Goal: Task Accomplishment & Management: Manage account settings

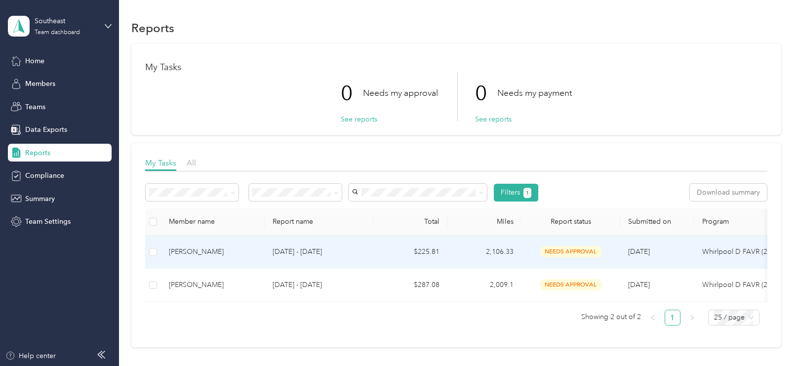
click at [225, 252] on div "[PERSON_NAME]" at bounding box center [213, 251] width 88 height 11
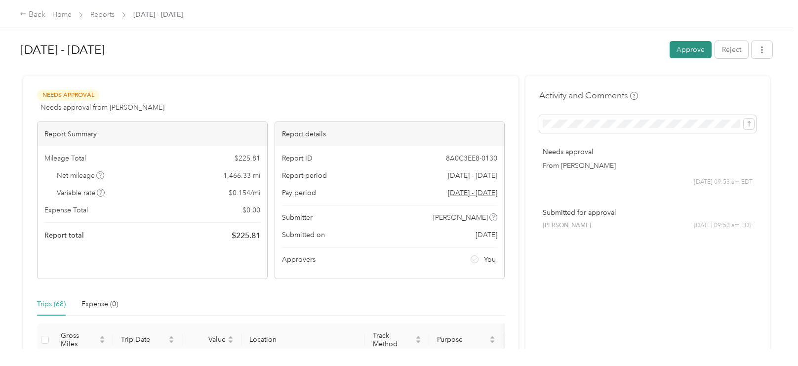
click at [694, 44] on button "Approve" at bounding box center [690, 49] width 42 height 17
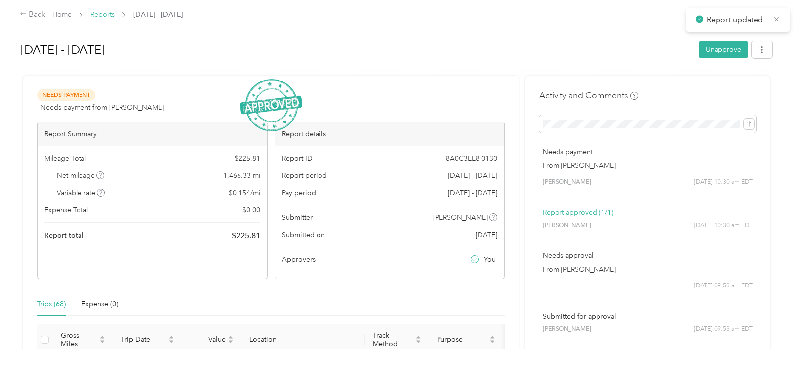
click at [106, 17] on link "Reports" at bounding box center [102, 14] width 24 height 8
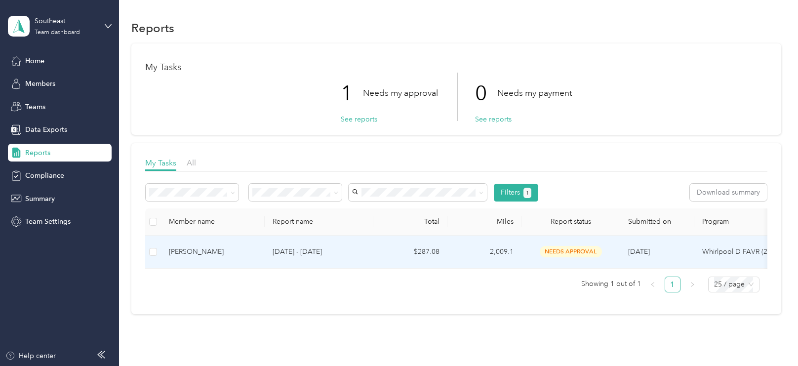
click at [230, 247] on div "[PERSON_NAME]" at bounding box center [213, 251] width 88 height 11
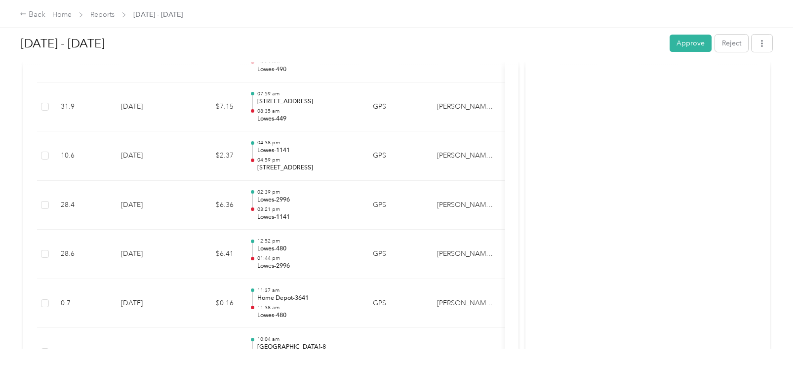
scroll to position [3794, 0]
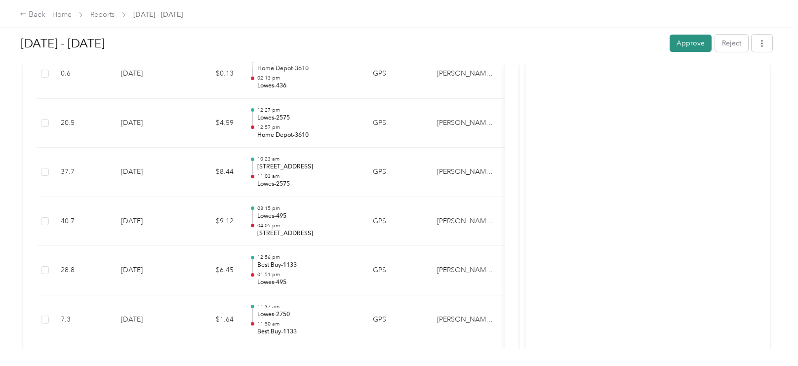
click at [691, 46] on button "Approve" at bounding box center [690, 43] width 42 height 17
click at [107, 17] on link "Reports" at bounding box center [102, 14] width 24 height 8
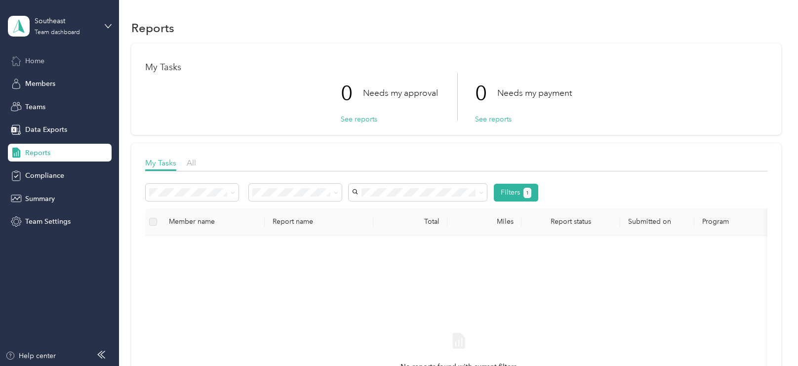
click at [40, 64] on span "Home" at bounding box center [34, 61] width 19 height 10
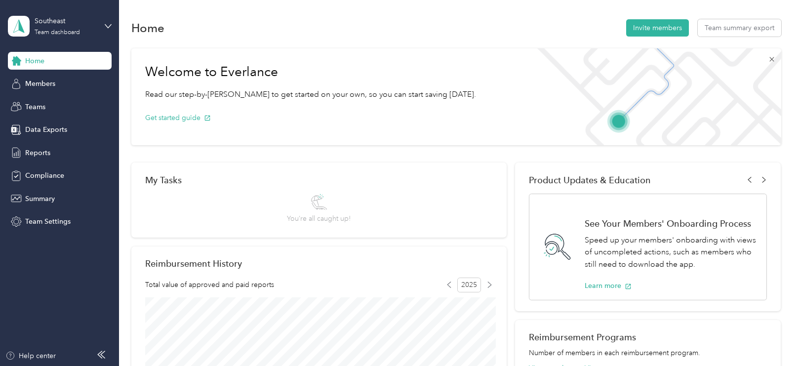
click at [775, 59] on icon at bounding box center [772, 59] width 8 height 8
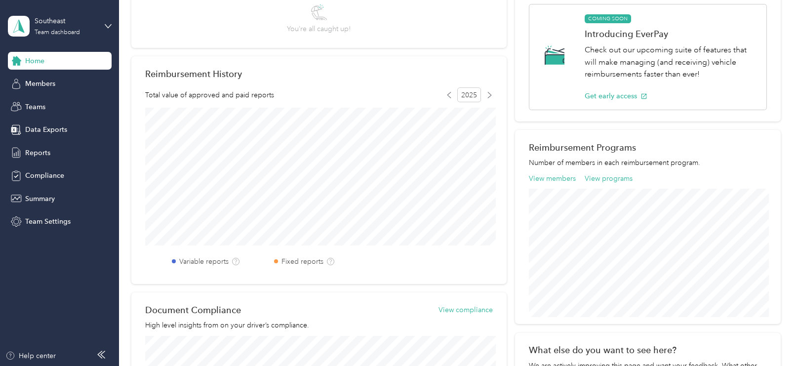
scroll to position [75, 0]
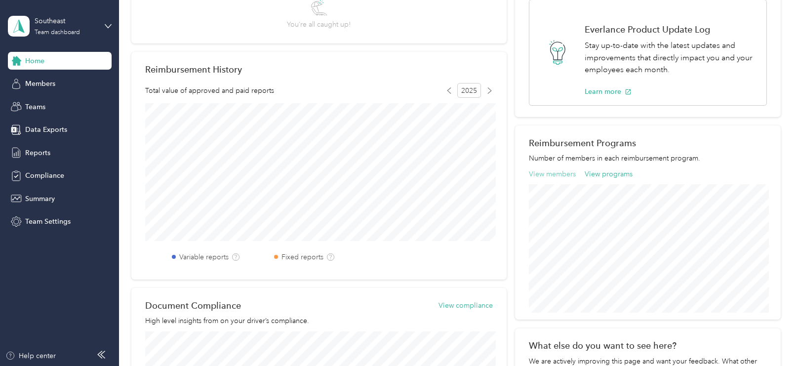
click at [564, 172] on button "View members" at bounding box center [552, 174] width 47 height 10
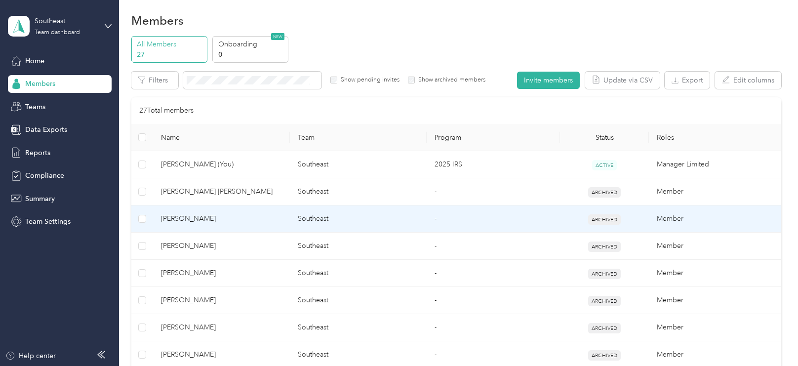
scroll to position [6, 0]
